Goal: Task Accomplishment & Management: Manage account settings

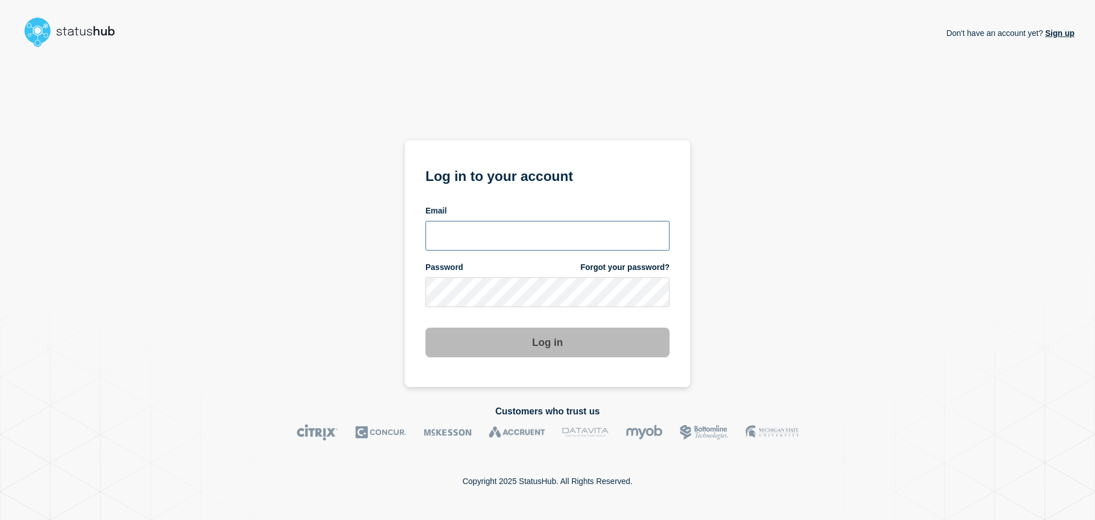
click at [481, 234] on input "email input" at bounding box center [547, 236] width 244 height 30
type input "[EMAIL_ADDRESS][DOMAIN_NAME]"
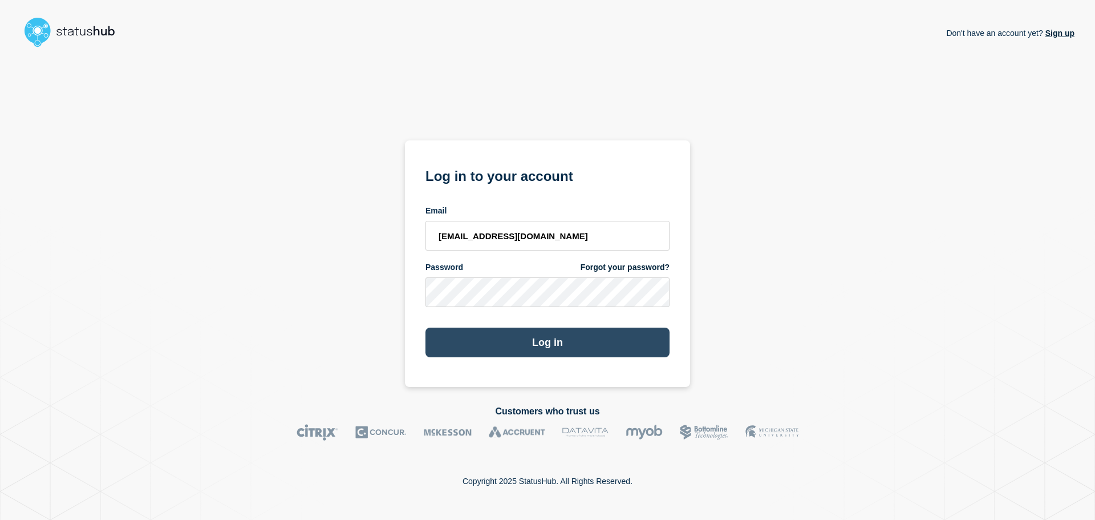
click at [570, 346] on button "Log in" at bounding box center [547, 342] width 244 height 30
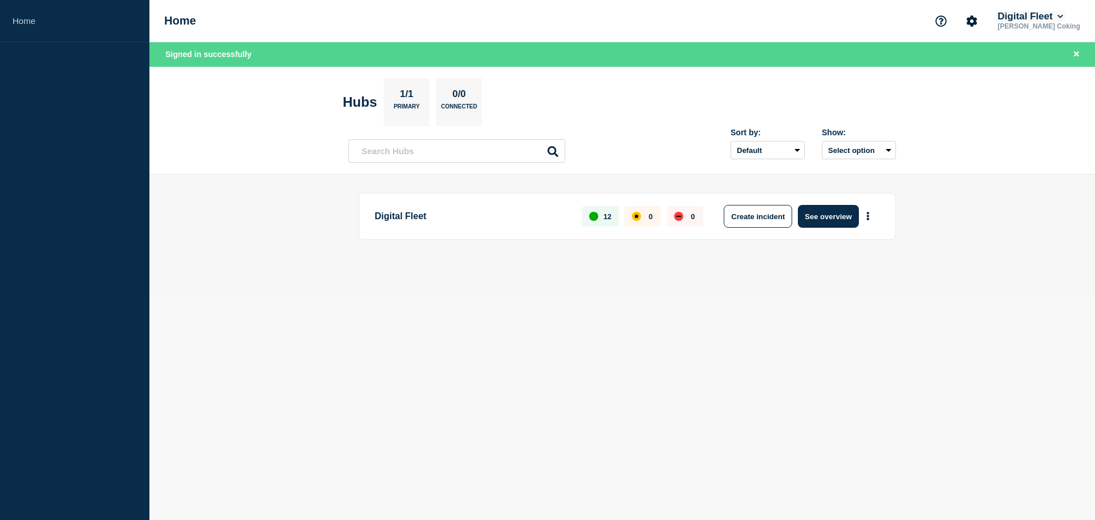
click at [1065, 19] on button "Digital Fleet" at bounding box center [1030, 16] width 70 height 11
click at [1065, 17] on button "Digital Fleet" at bounding box center [1030, 16] width 70 height 11
click at [977, 21] on icon "Account settings" at bounding box center [971, 20] width 11 height 11
click at [970, 93] on link "Billing" at bounding box center [969, 96] width 23 height 10
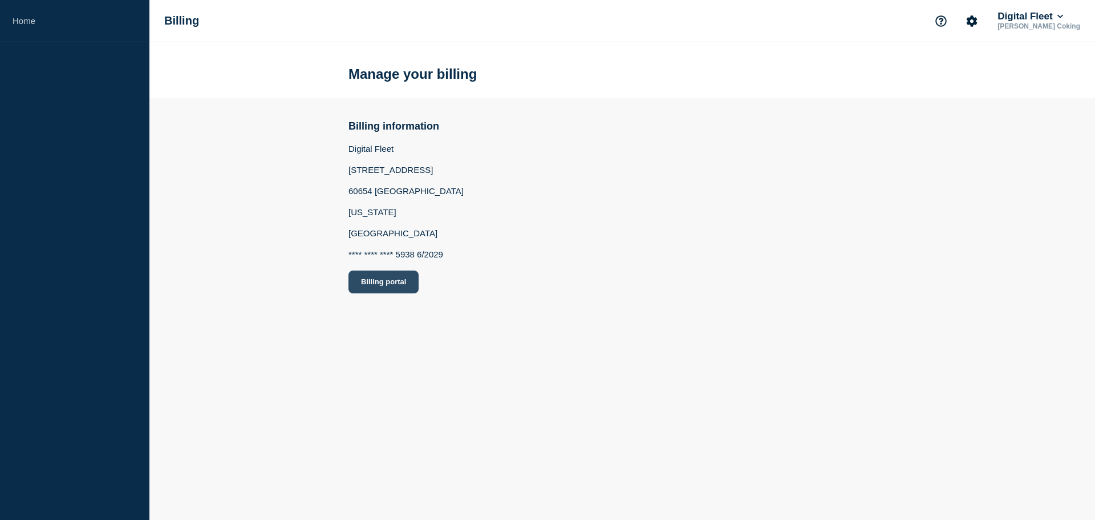
click at [375, 282] on button "Billing portal" at bounding box center [383, 281] width 70 height 23
